Goal: Navigation & Orientation: Find specific page/section

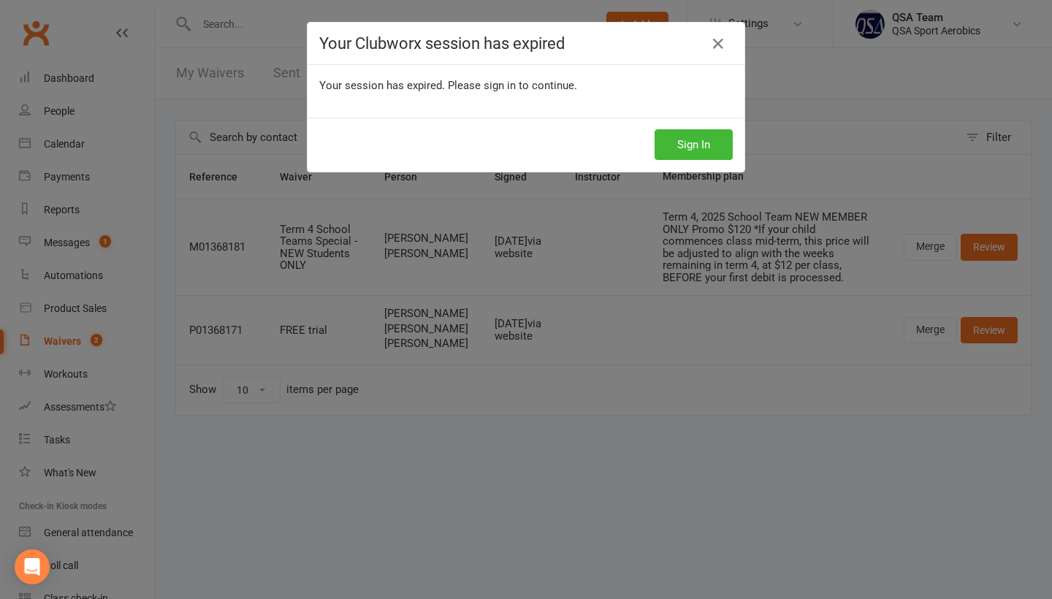
click at [83, 72] on div "Your Clubworx session has expired Your session has expired. Please sign in to c…" at bounding box center [526, 299] width 1052 height 599
click at [697, 141] on button "Sign In" at bounding box center [694, 144] width 78 height 31
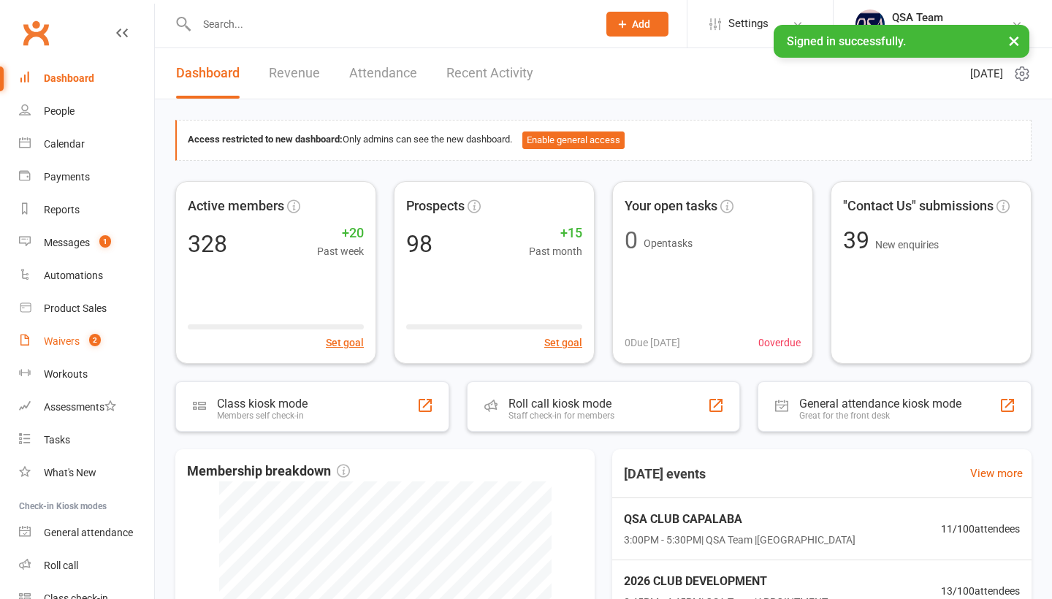
click at [83, 342] on count-badge "2" at bounding box center [91, 341] width 19 height 12
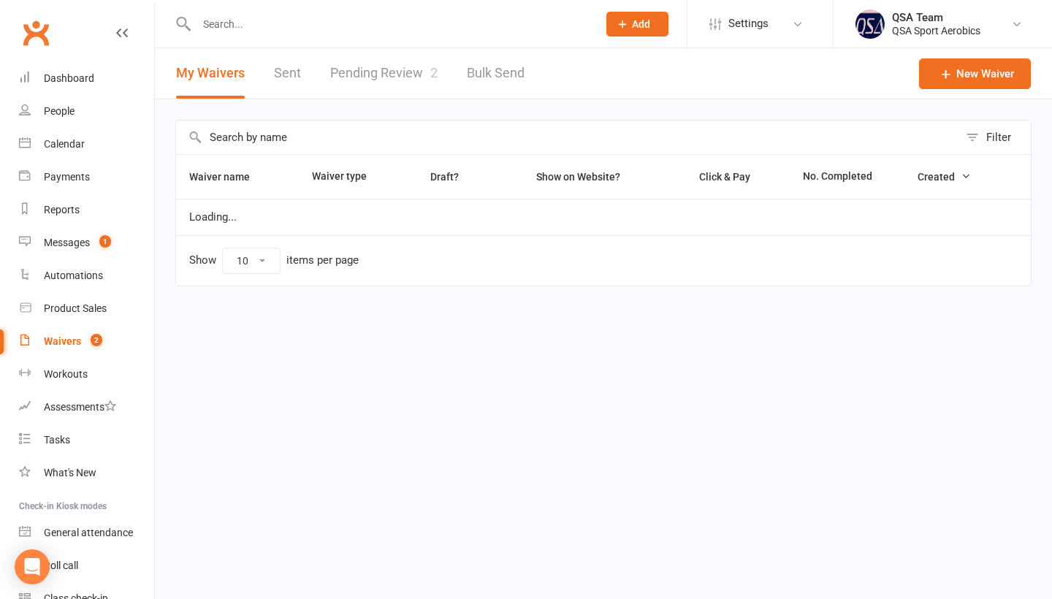
click at [397, 79] on link "Pending Review 2" at bounding box center [383, 73] width 107 height 50
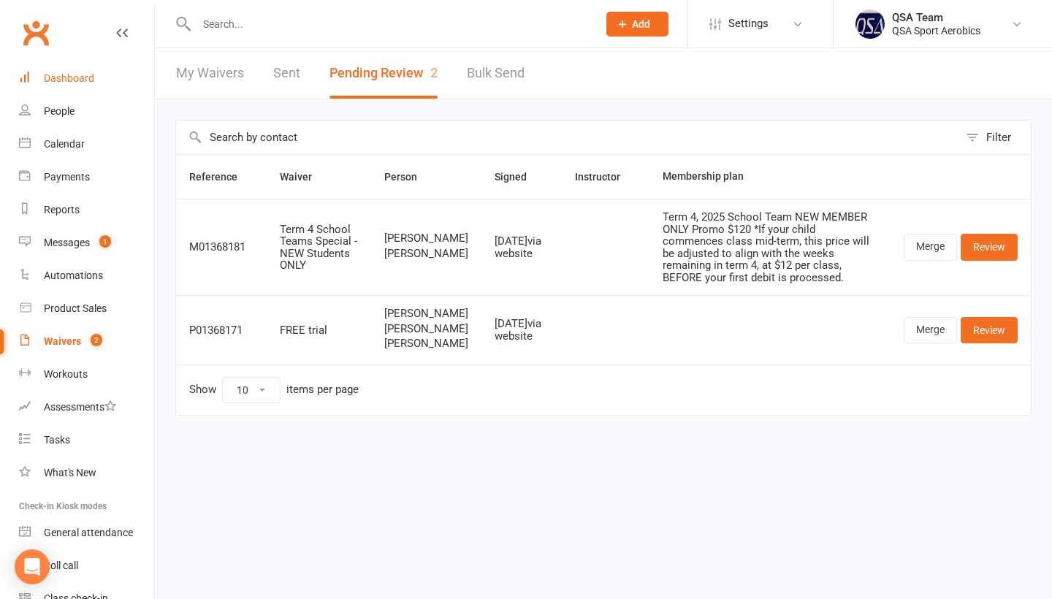
click at [64, 72] on div "Dashboard" at bounding box center [69, 78] width 50 height 12
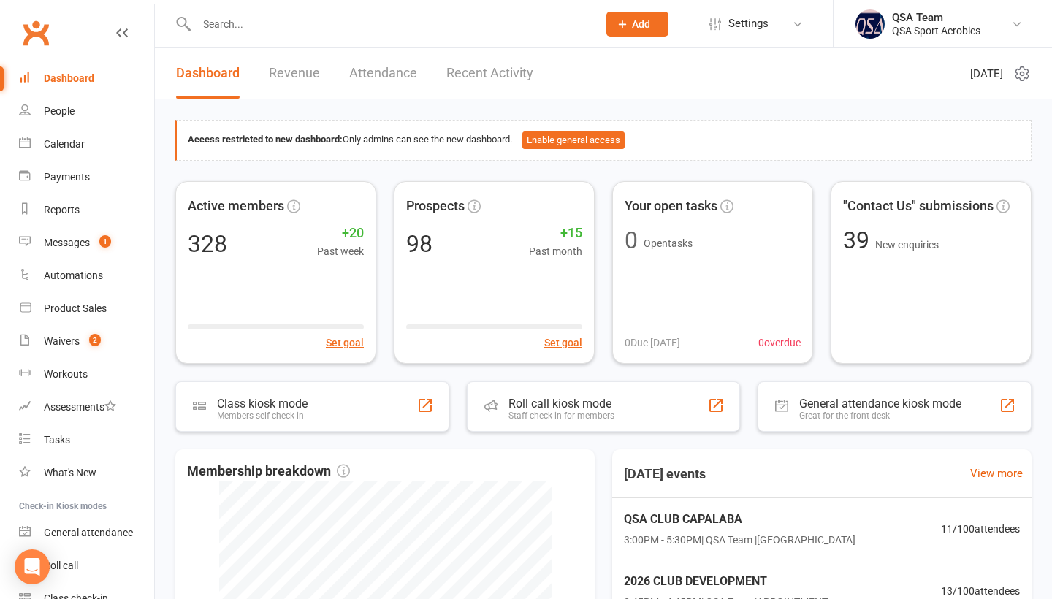
click at [75, 80] on div "Dashboard" at bounding box center [69, 78] width 50 height 12
click at [72, 80] on div "Dashboard" at bounding box center [69, 78] width 50 height 12
click at [58, 83] on div "Dashboard" at bounding box center [69, 78] width 50 height 12
click at [77, 81] on div "Dashboard" at bounding box center [69, 78] width 50 height 12
